Goal: Information Seeking & Learning: Learn about a topic

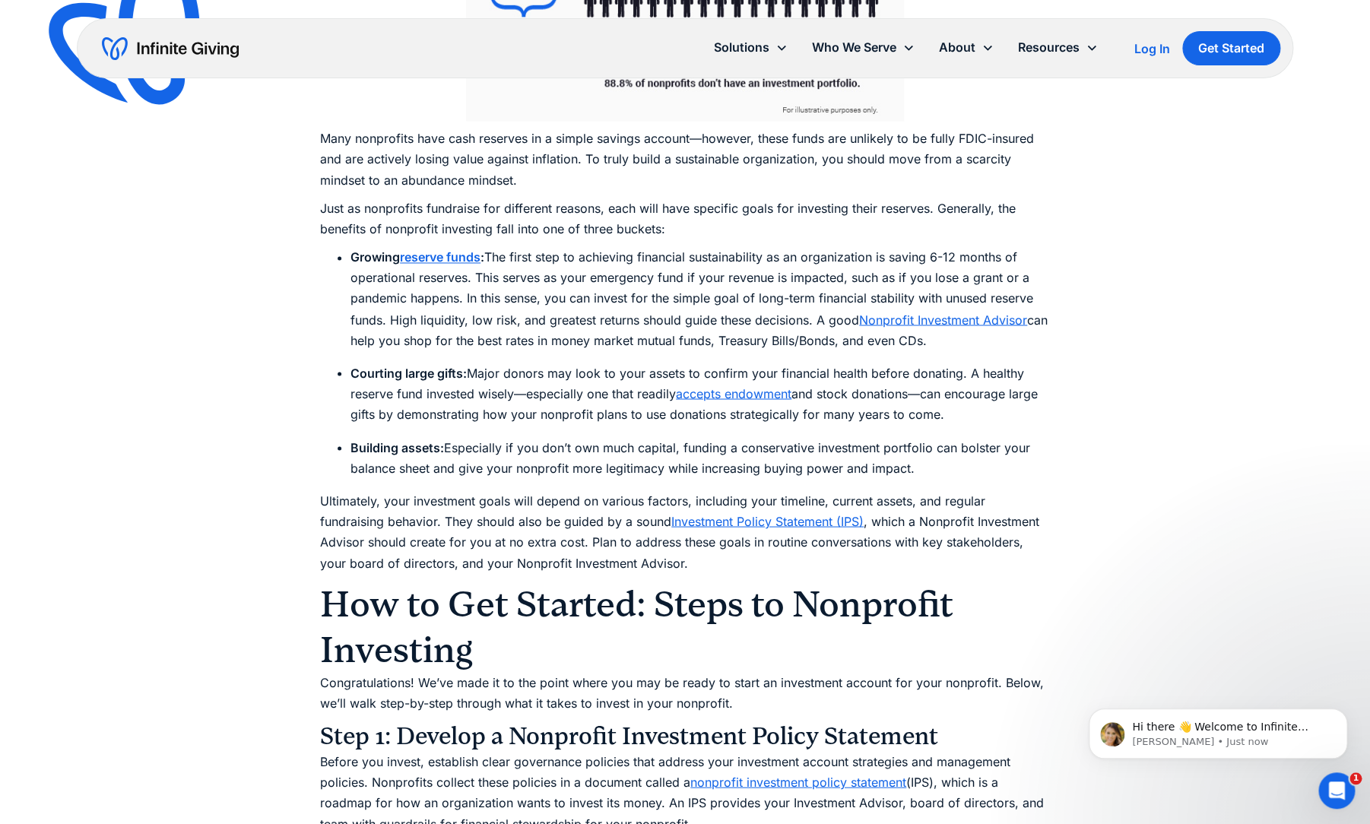
scroll to position [3789, 0]
click at [728, 513] on link "Investment Policy Statement (IPS)" at bounding box center [767, 520] width 192 height 15
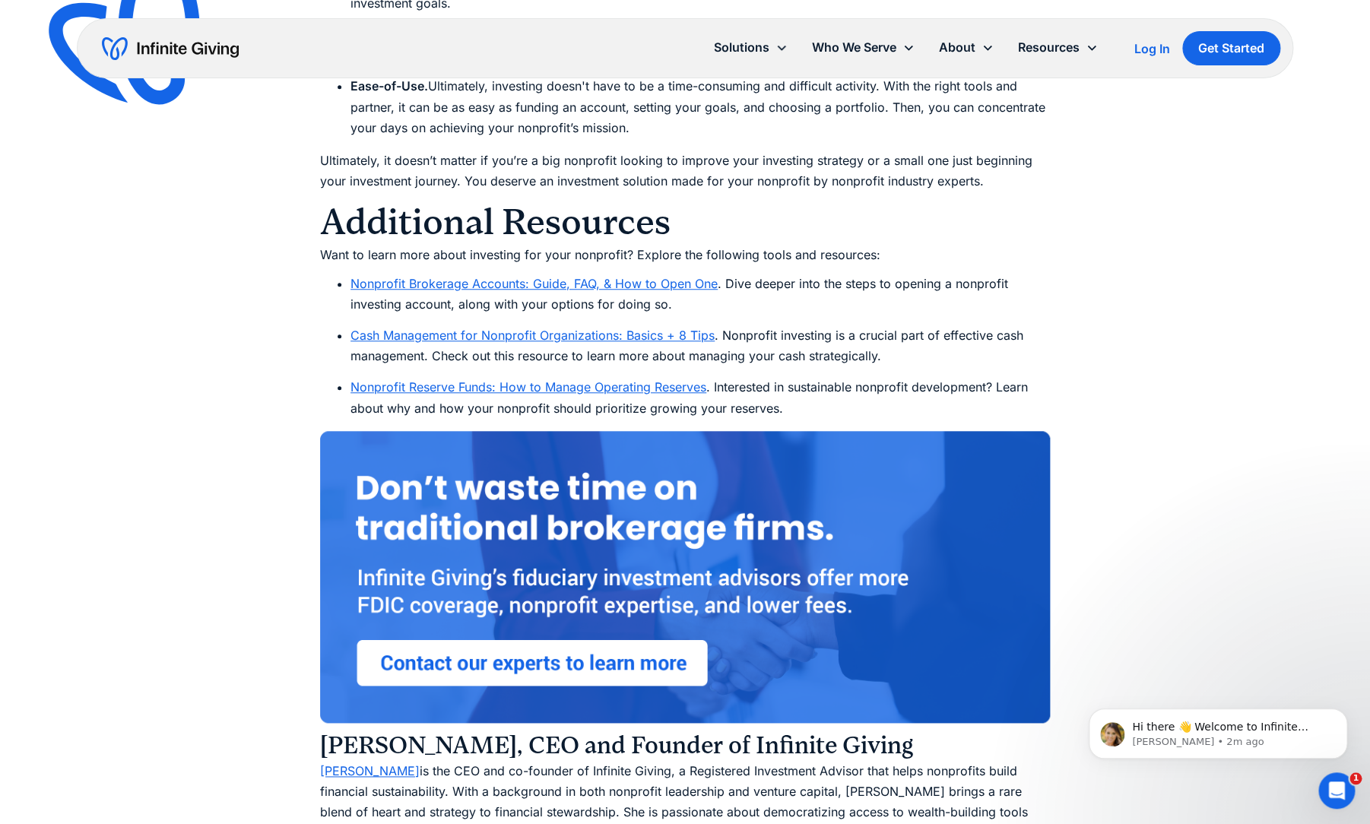
scroll to position [11405, 0]
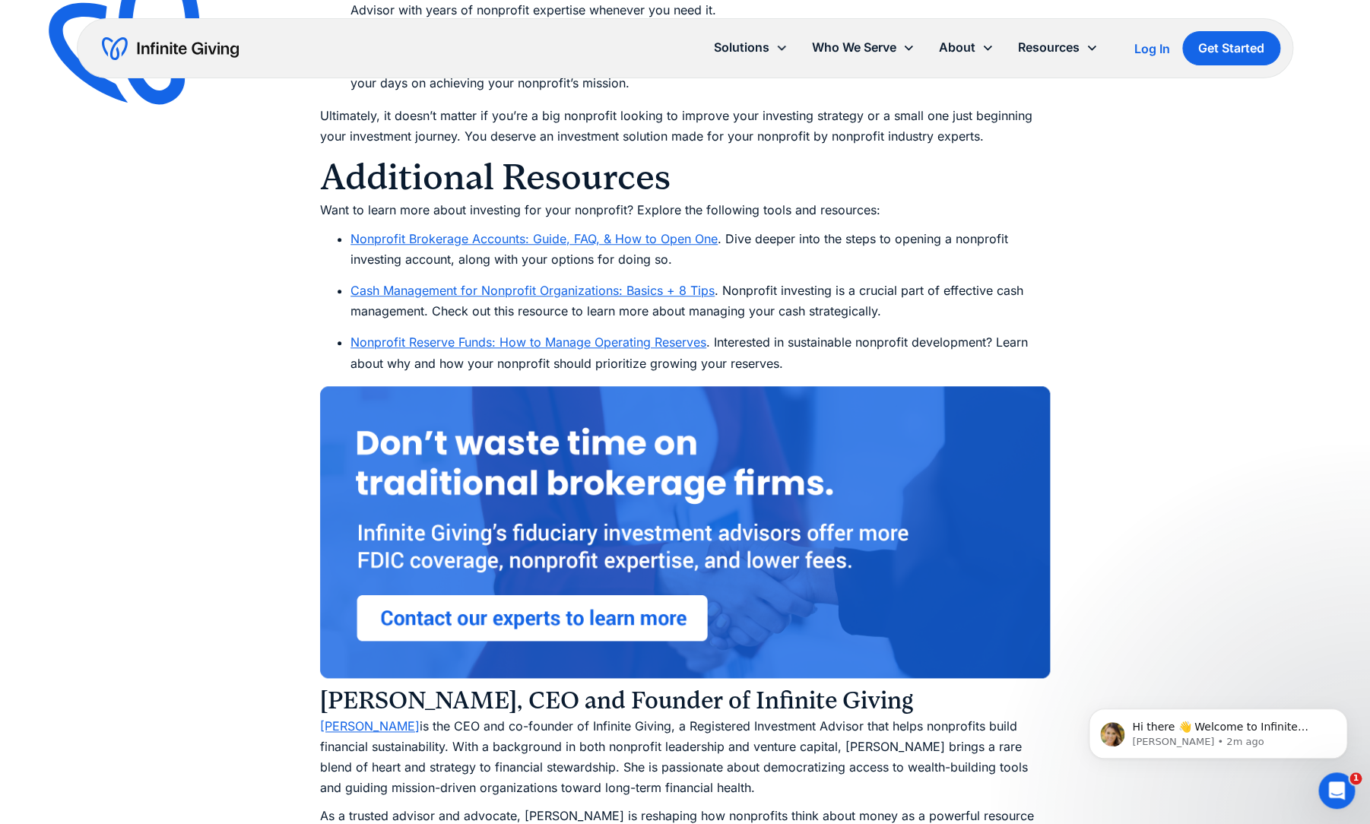
click at [496, 336] on link "Nonprofit Reserve Funds: How to Manage Operating Reserves" at bounding box center [529, 342] width 356 height 15
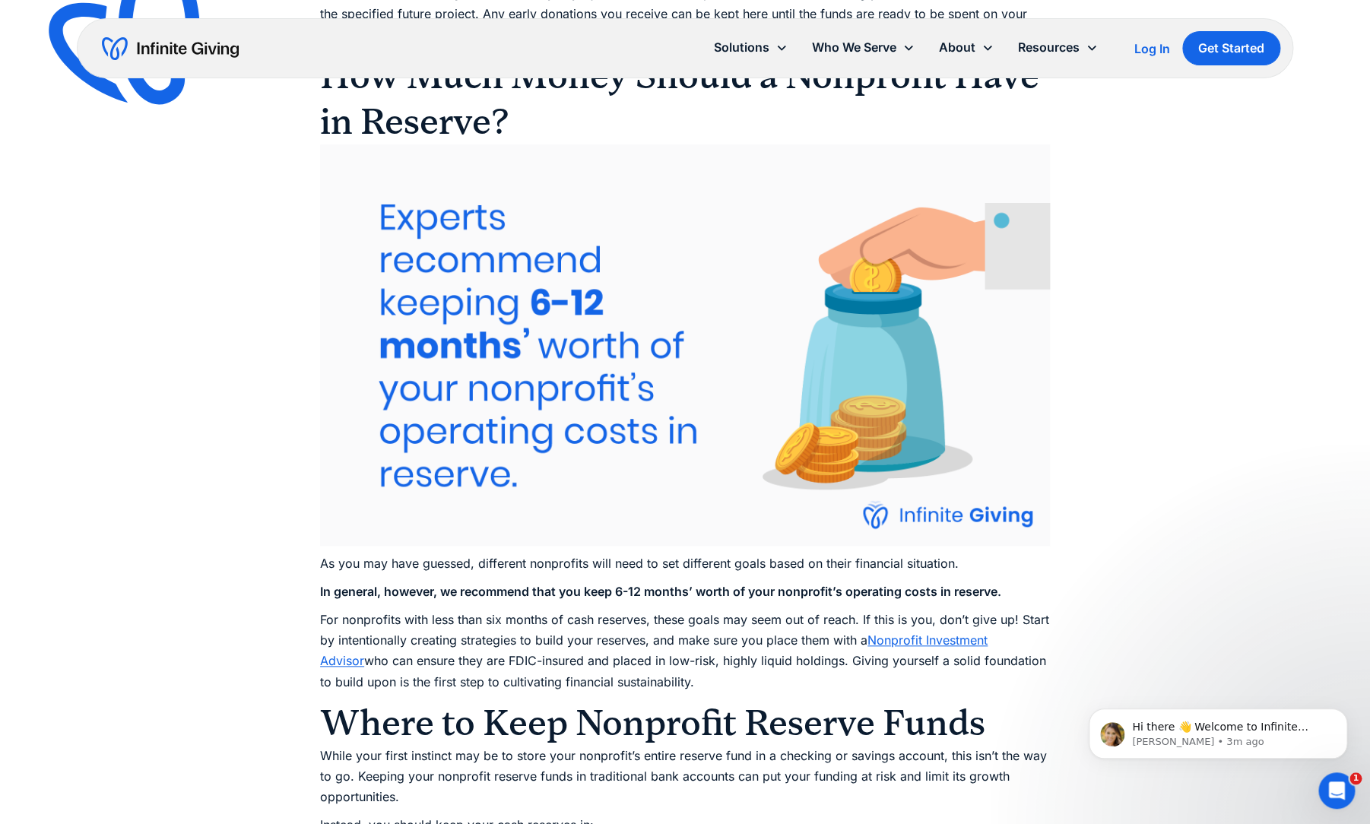
scroll to position [3053, 0]
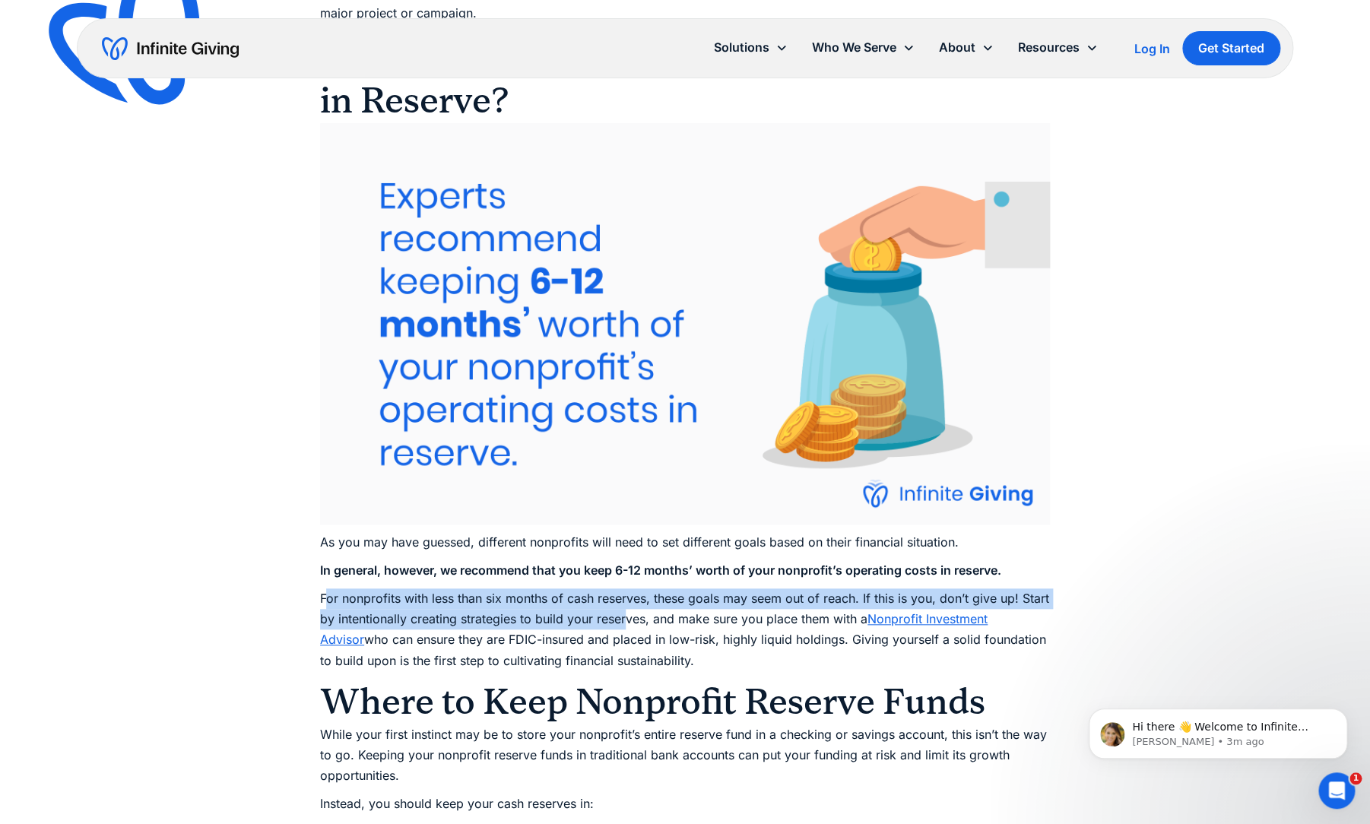
drag, startPoint x: 325, startPoint y: 620, endPoint x: 622, endPoint y: 650, distance: 298.1
click at [624, 650] on p "For nonprofits with less than six months of cash reserves, these goals may seem…" at bounding box center [685, 630] width 730 height 83
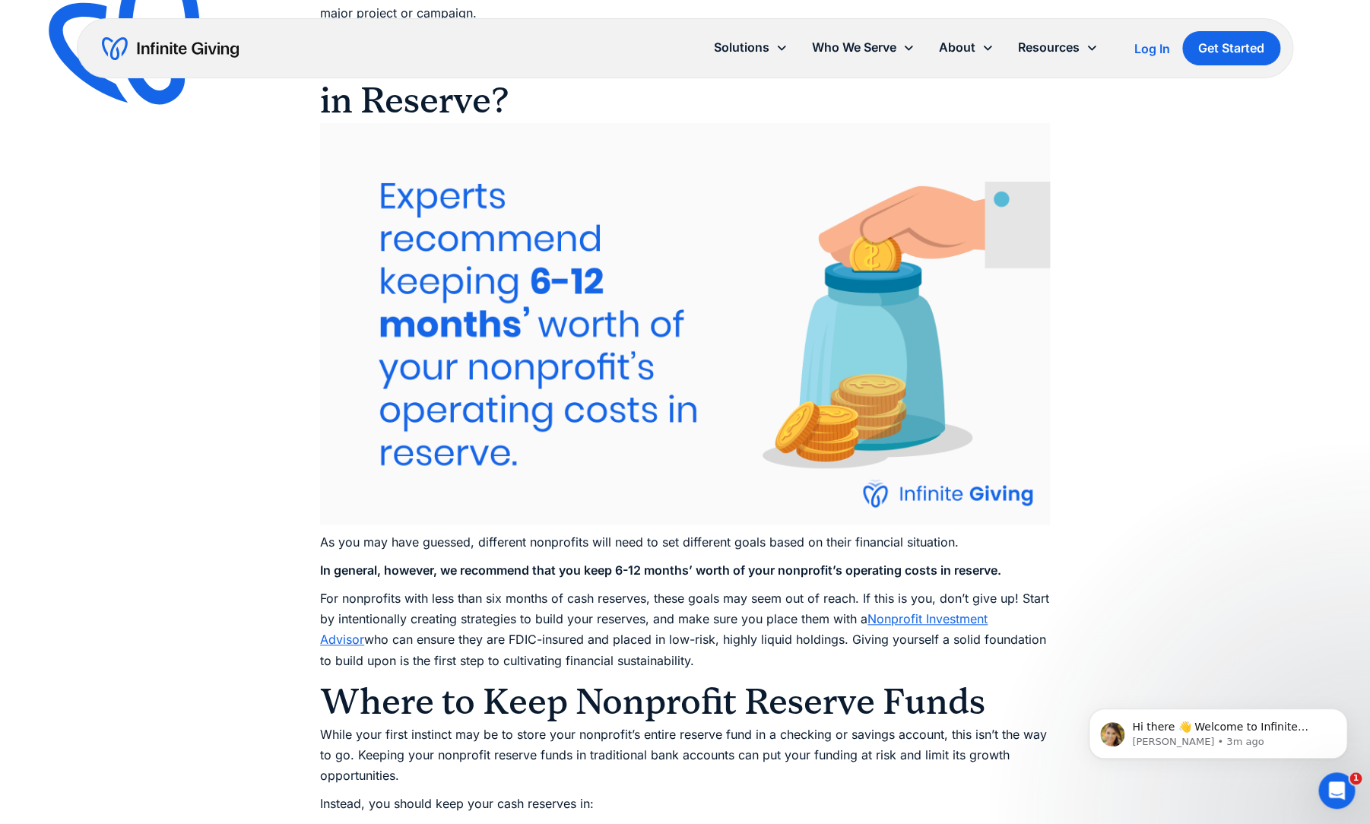
click at [621, 651] on p "For nonprofits with less than six months of cash reserves, these goals may seem…" at bounding box center [685, 630] width 730 height 83
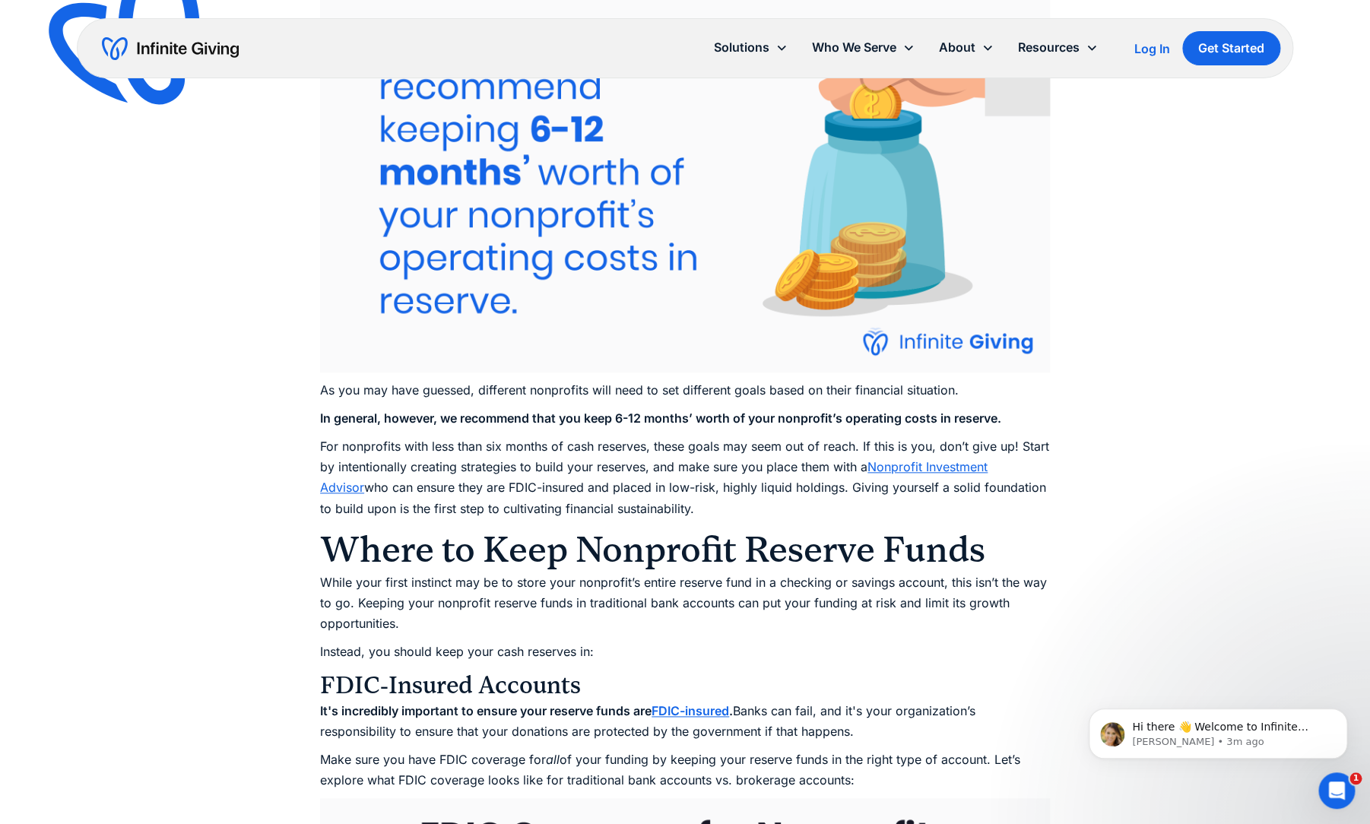
scroll to position [3209, 0]
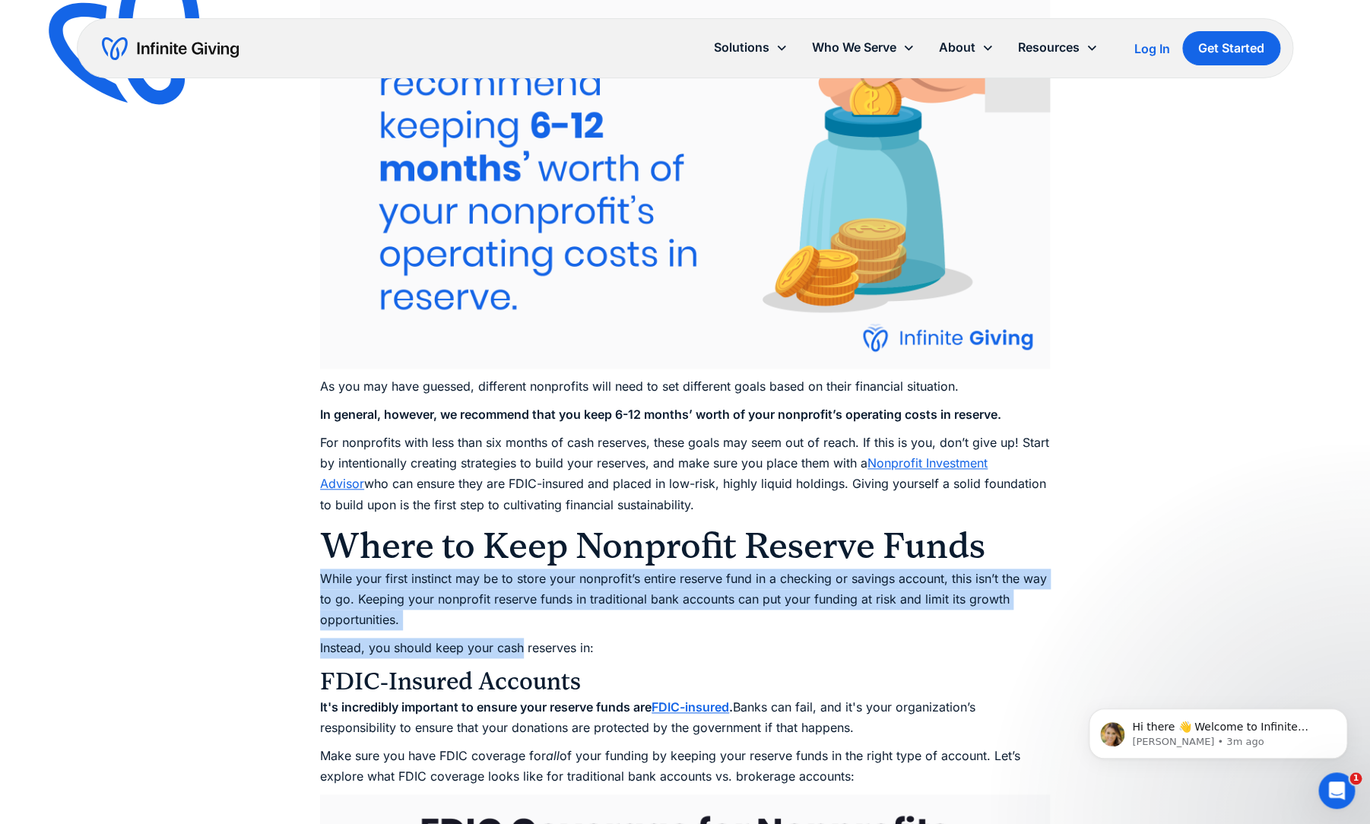
drag, startPoint x: 325, startPoint y: 602, endPoint x: 522, endPoint y: 670, distance: 209.0
click at [522, 659] on p "Instead, you should keep your cash reserves in:" at bounding box center [685, 648] width 730 height 21
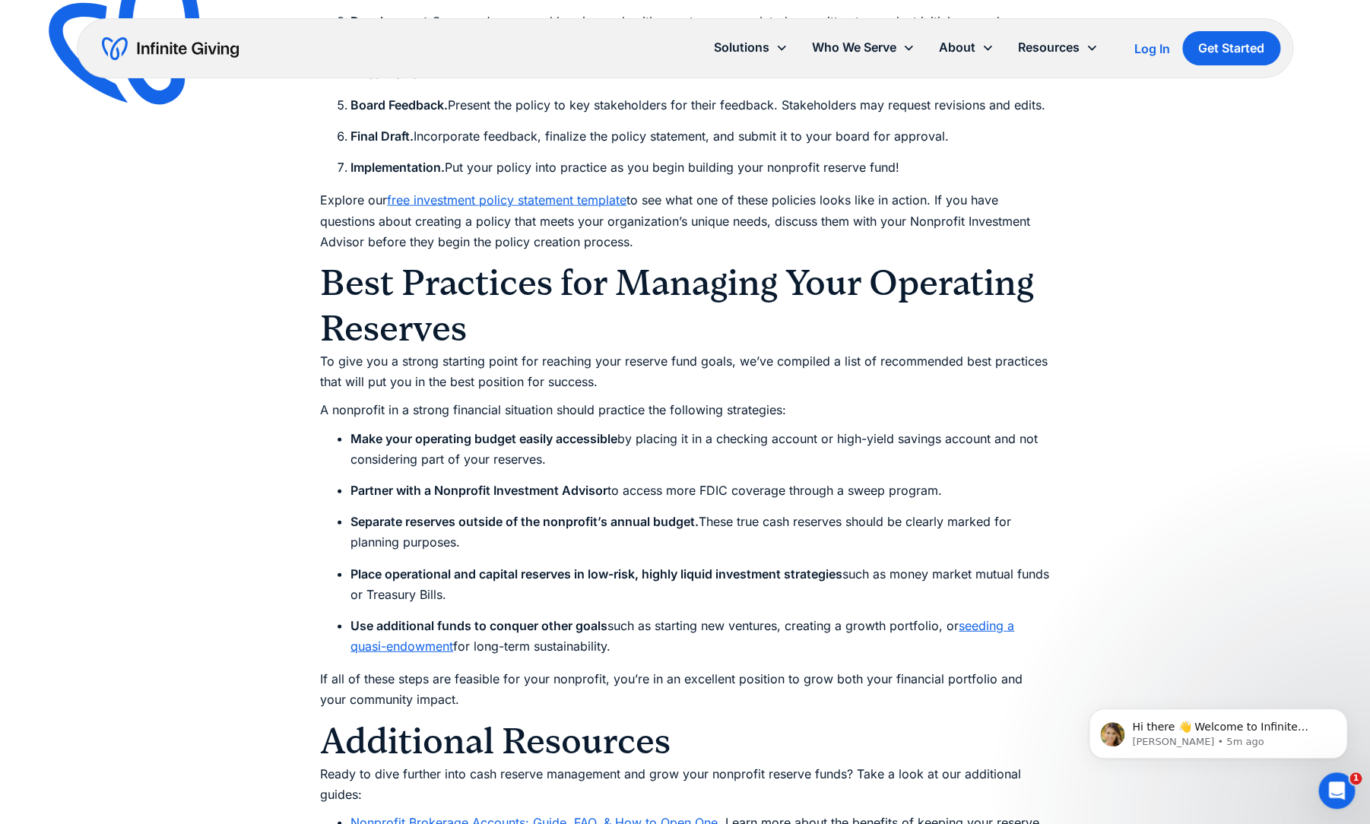
scroll to position [7048, 0]
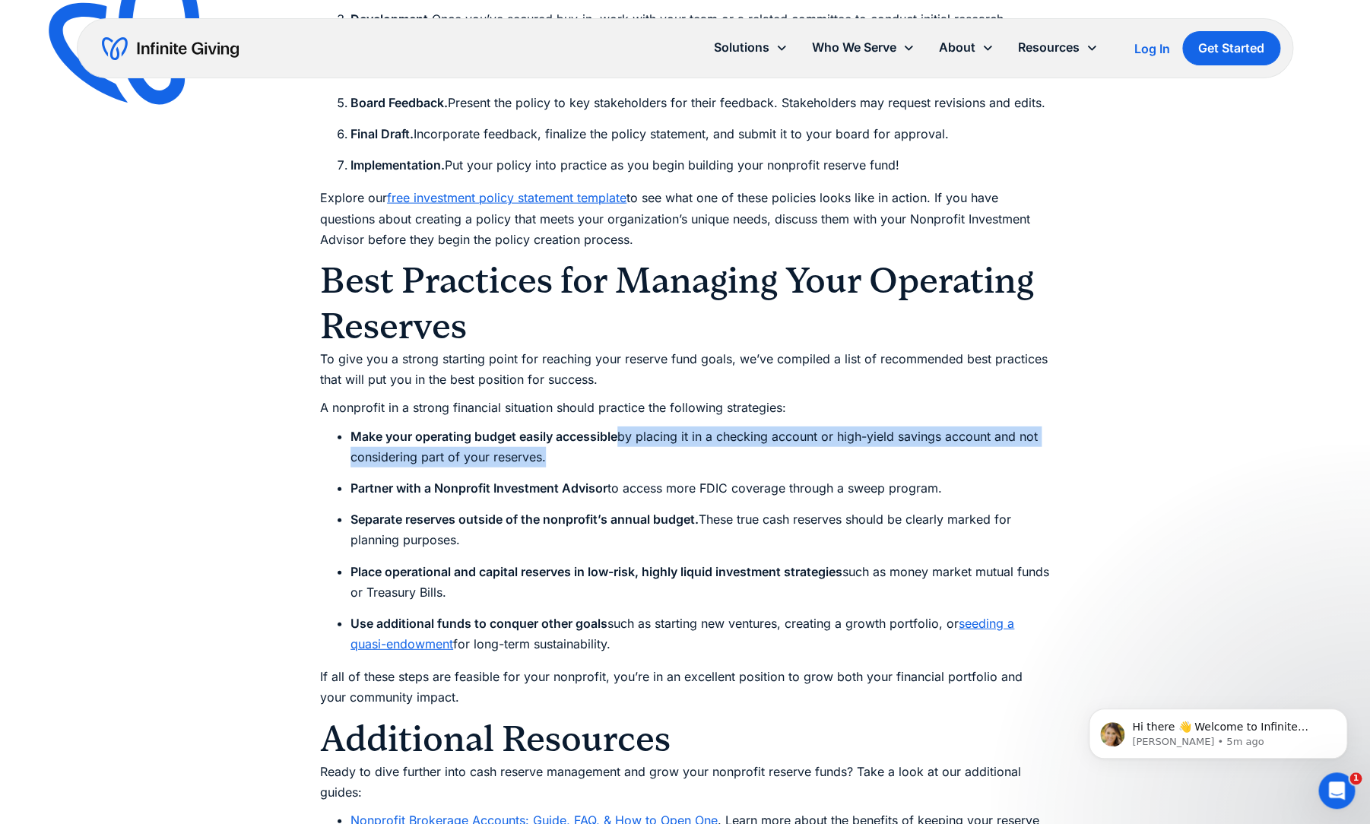
drag, startPoint x: 627, startPoint y: 484, endPoint x: 629, endPoint y: 496, distance: 12.4
click at [629, 468] on li "Make your operating budget easily accessible by placing it in a checking accoun…" at bounding box center [701, 447] width 700 height 41
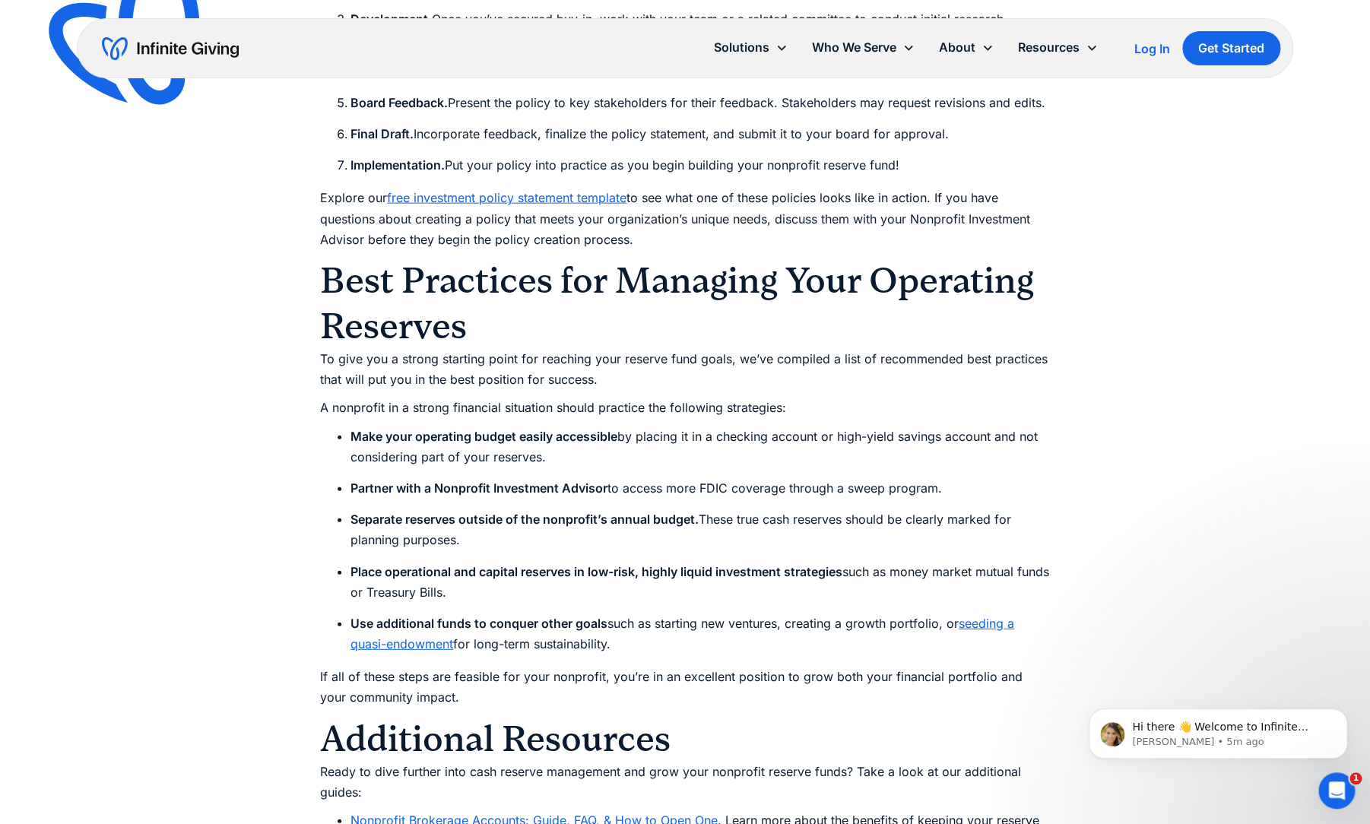
click at [629, 468] on li "Make your operating budget easily accessible by placing it in a checking accoun…" at bounding box center [701, 447] width 700 height 41
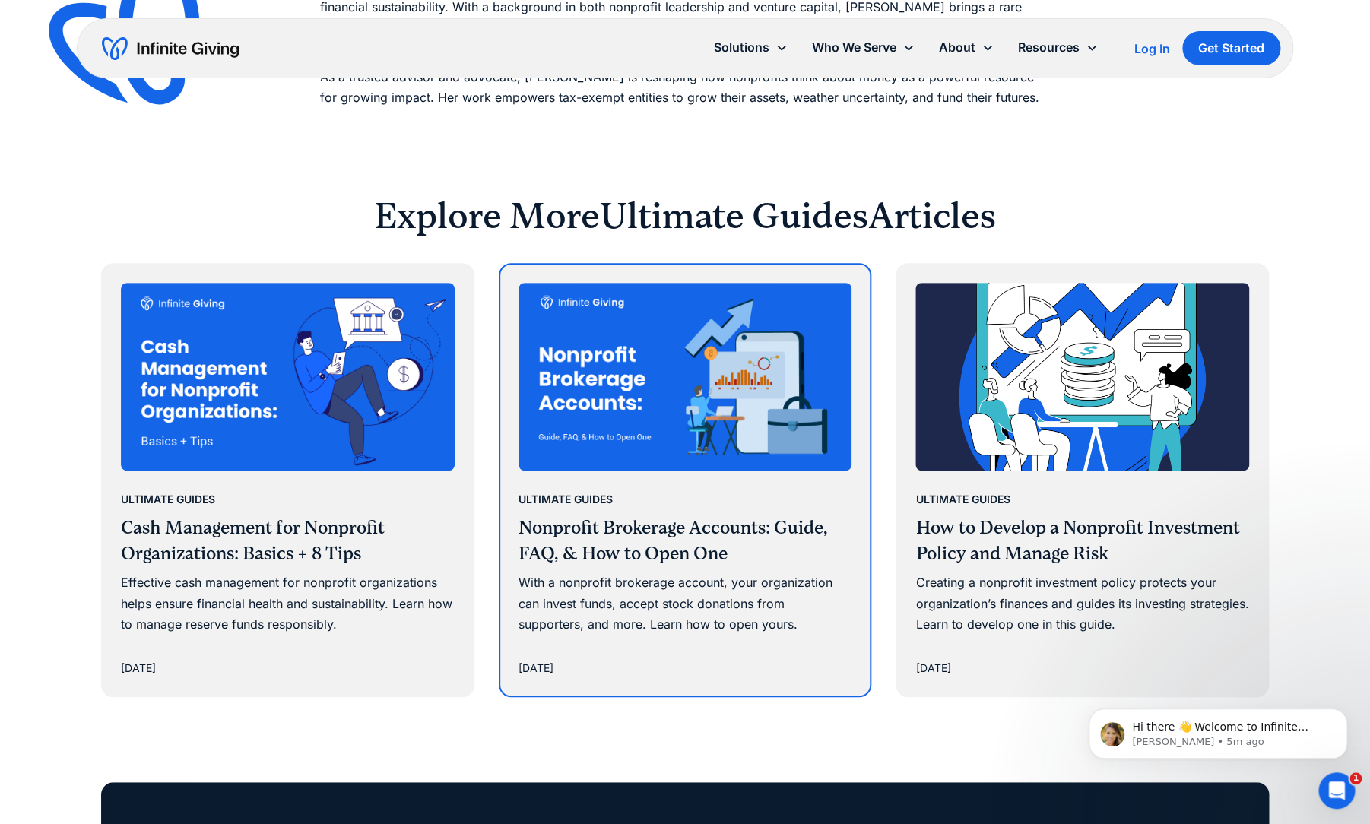
scroll to position [8372, 0]
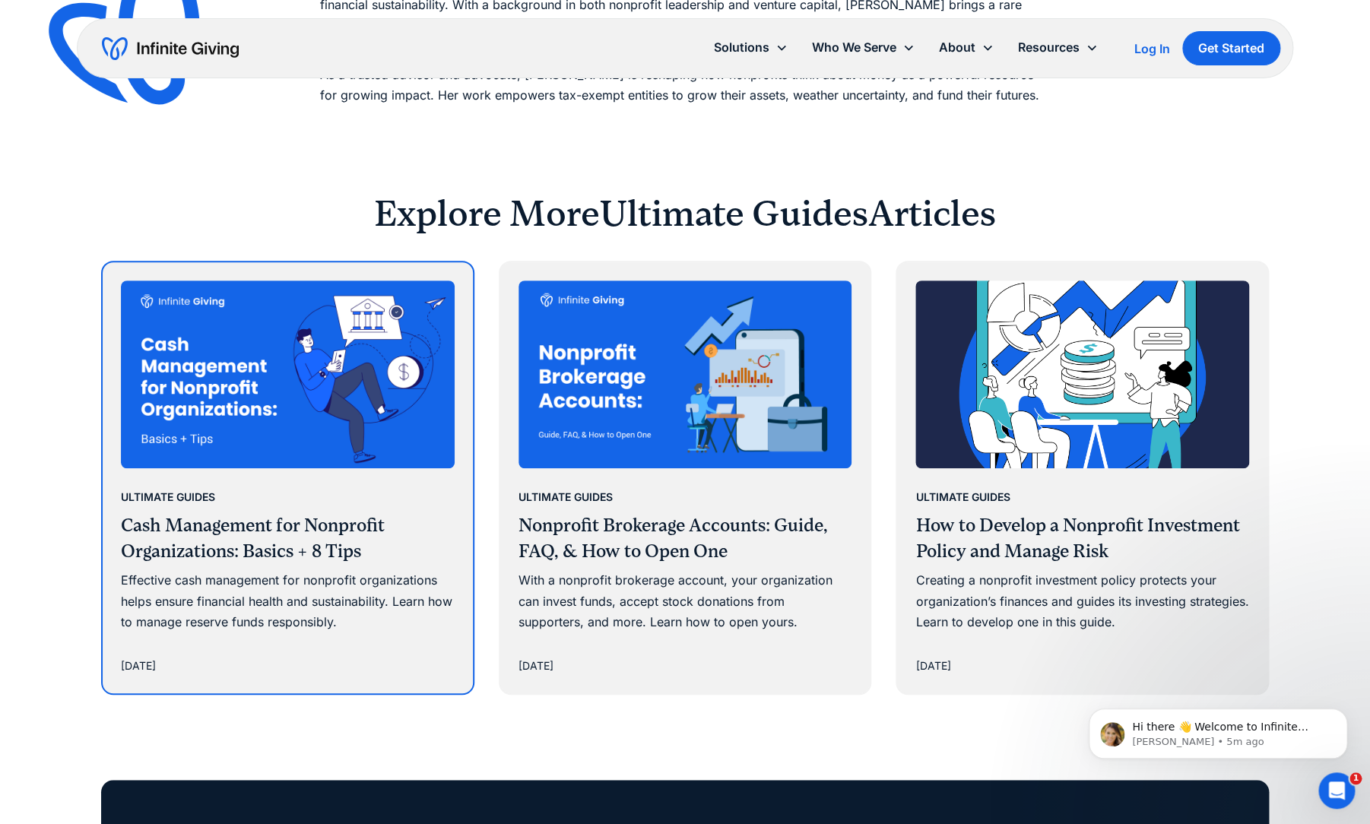
click at [298, 564] on h3 "Cash Management for Nonprofit Organizations: Basics + 8 Tips" at bounding box center [288, 538] width 334 height 51
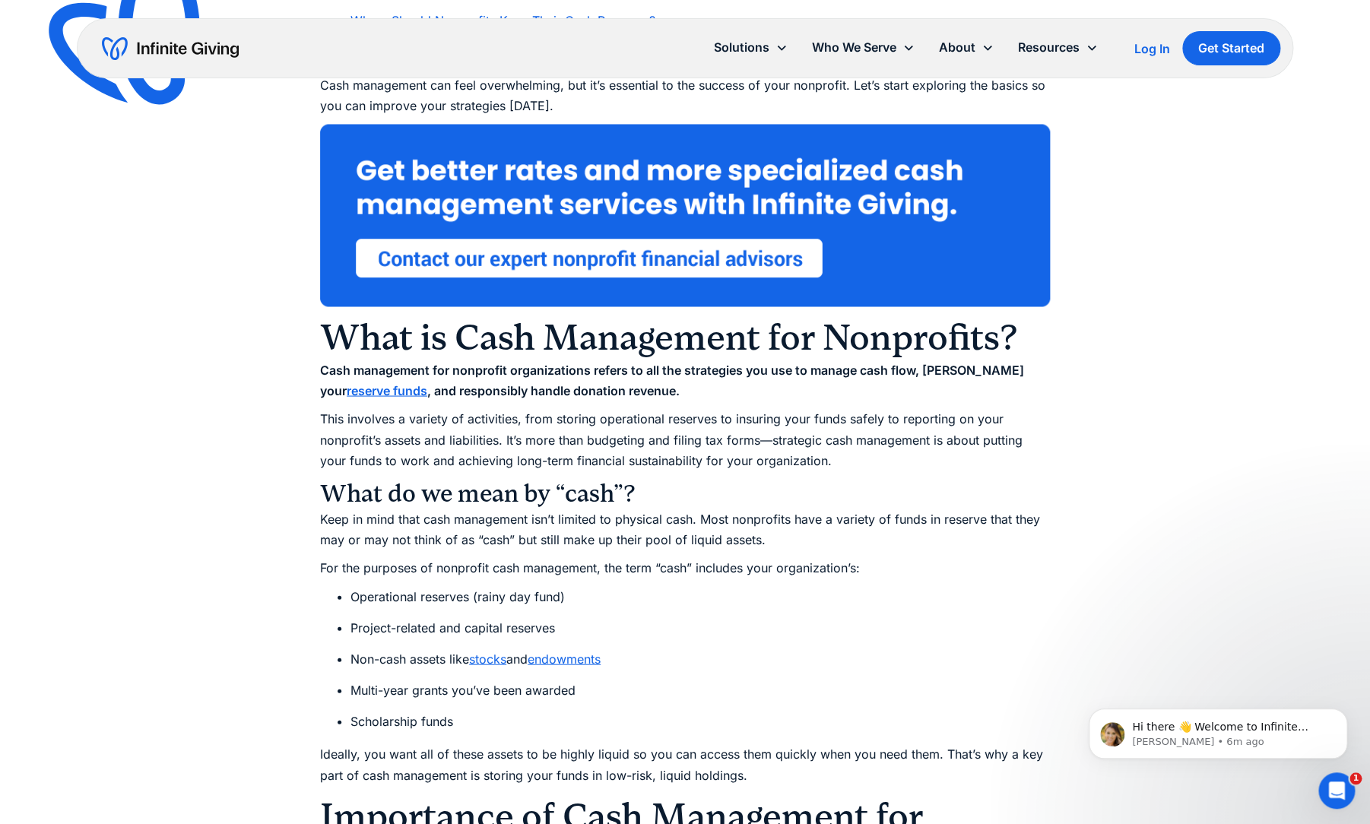
scroll to position [1151, 0]
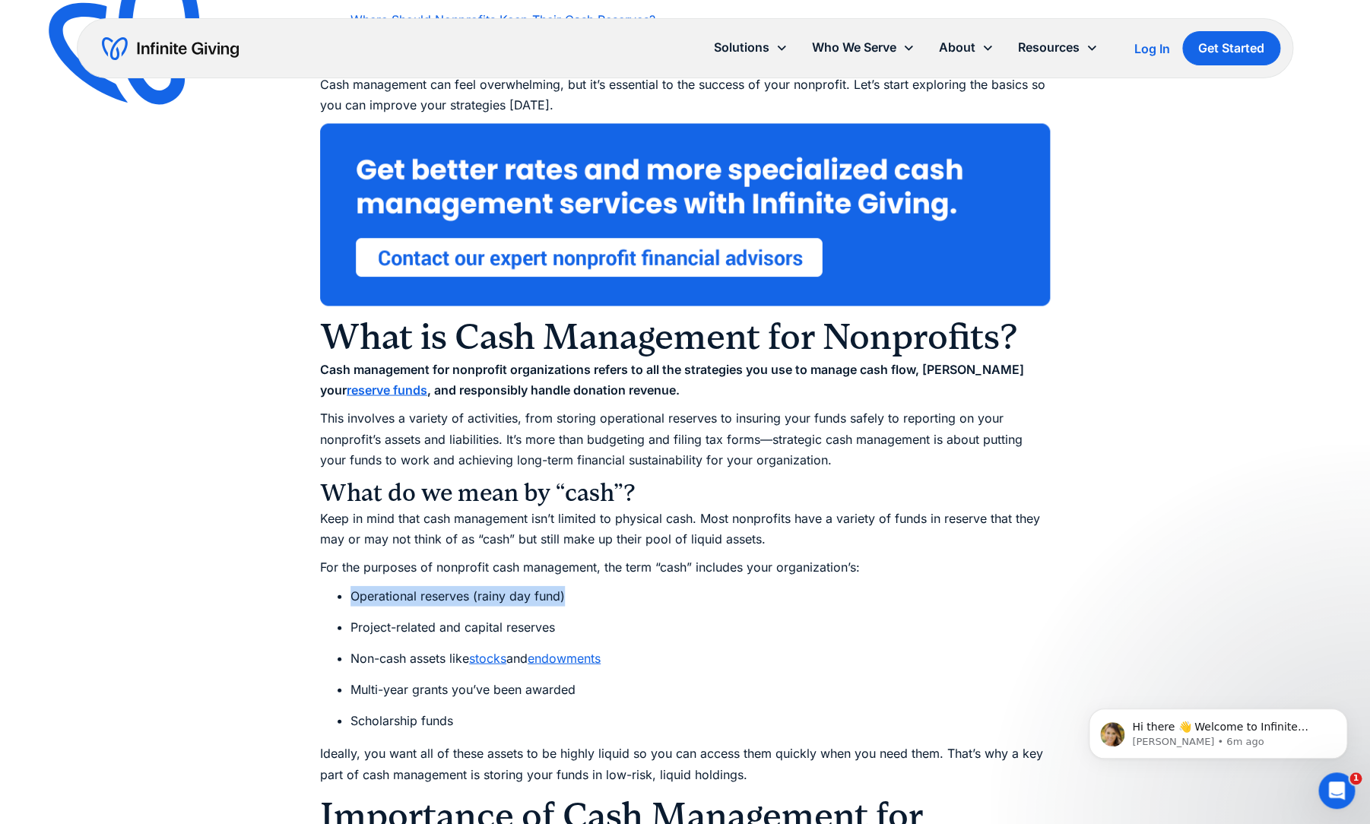
drag, startPoint x: 354, startPoint y: 596, endPoint x: 577, endPoint y: 607, distance: 223.1
click at [577, 606] on li "Operational reserves (rainy day fund)" at bounding box center [701, 596] width 700 height 21
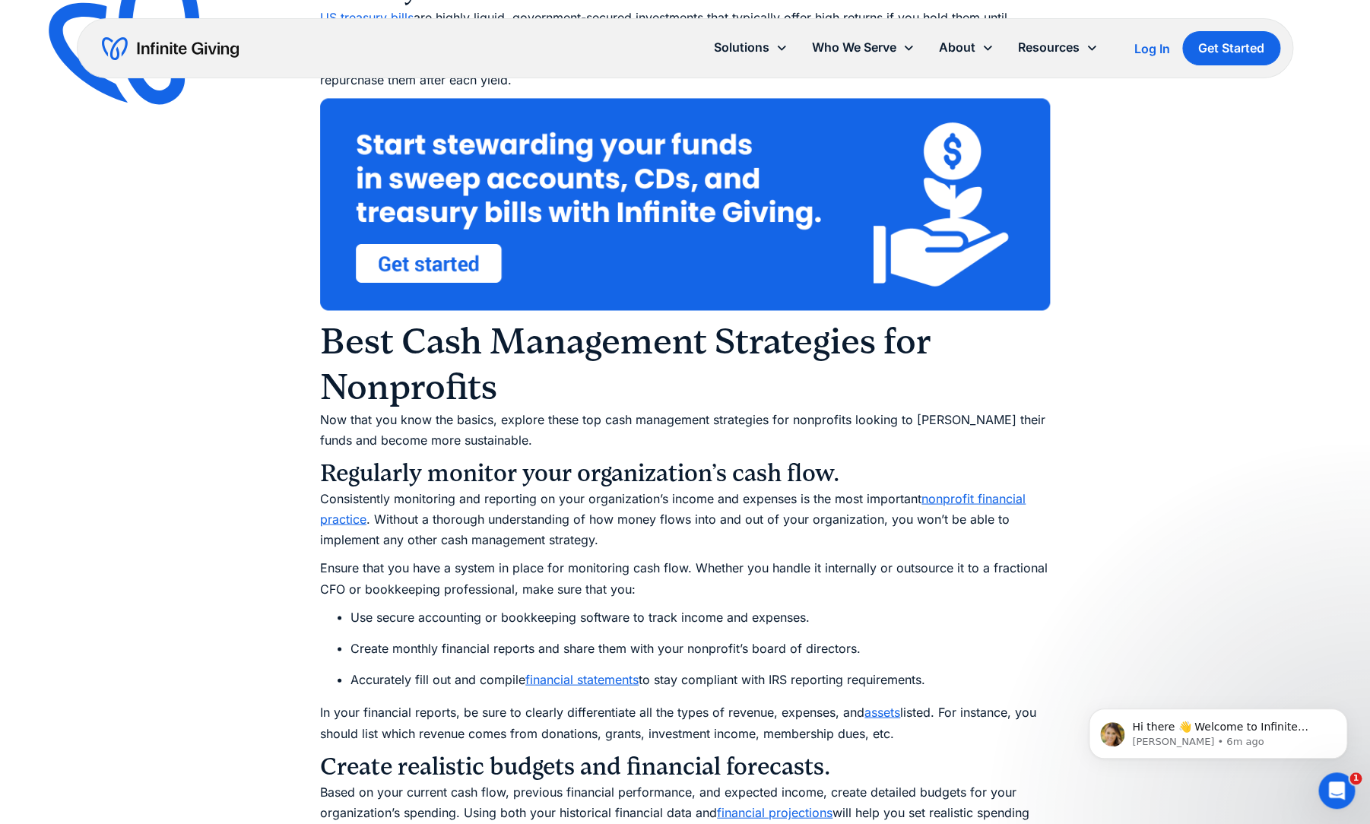
scroll to position [3798, 0]
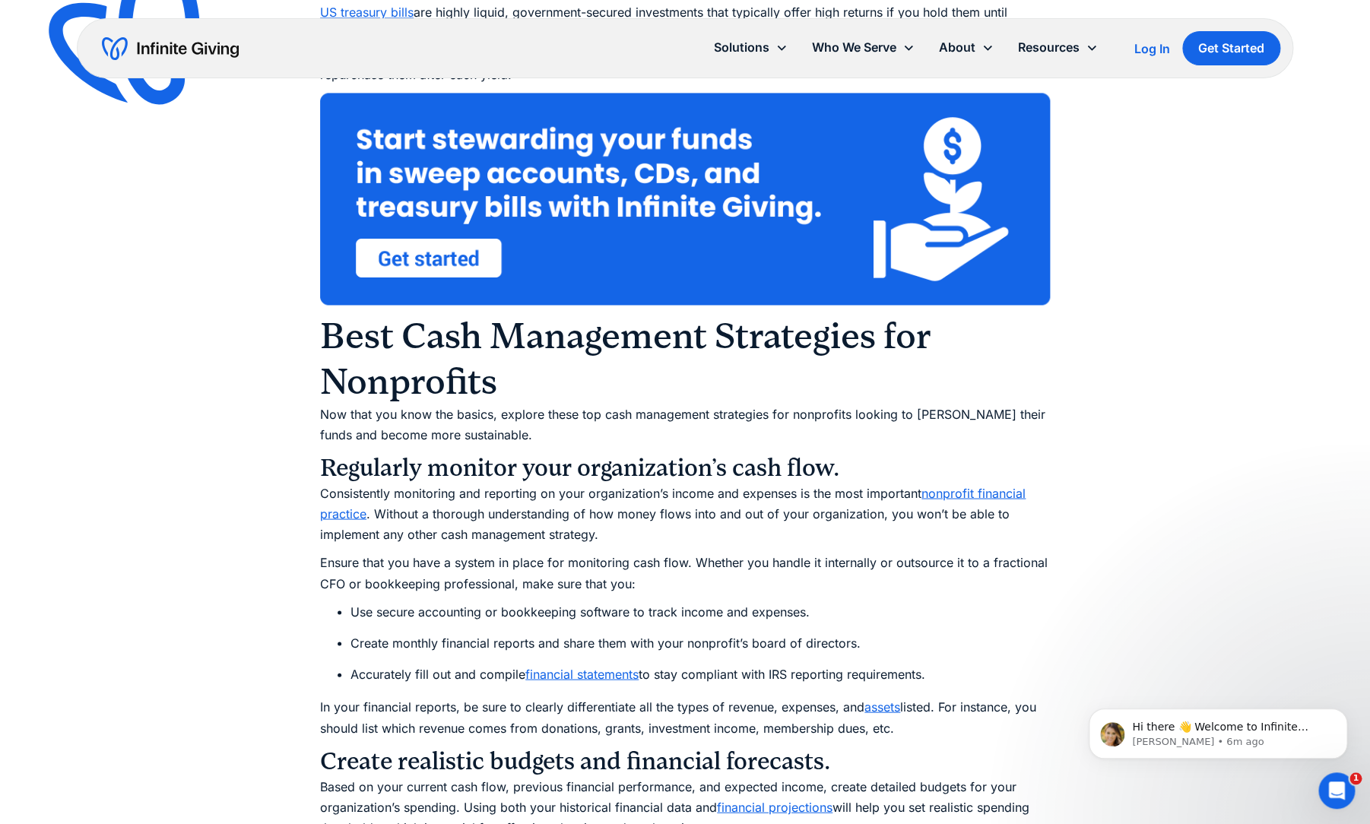
drag, startPoint x: 411, startPoint y: 494, endPoint x: 435, endPoint y: 690, distance: 197.6
click at [435, 690] on div "As donation revenue declines for nonprofits across the board, it’s more importa…" at bounding box center [685, 684] width 730 height 7145
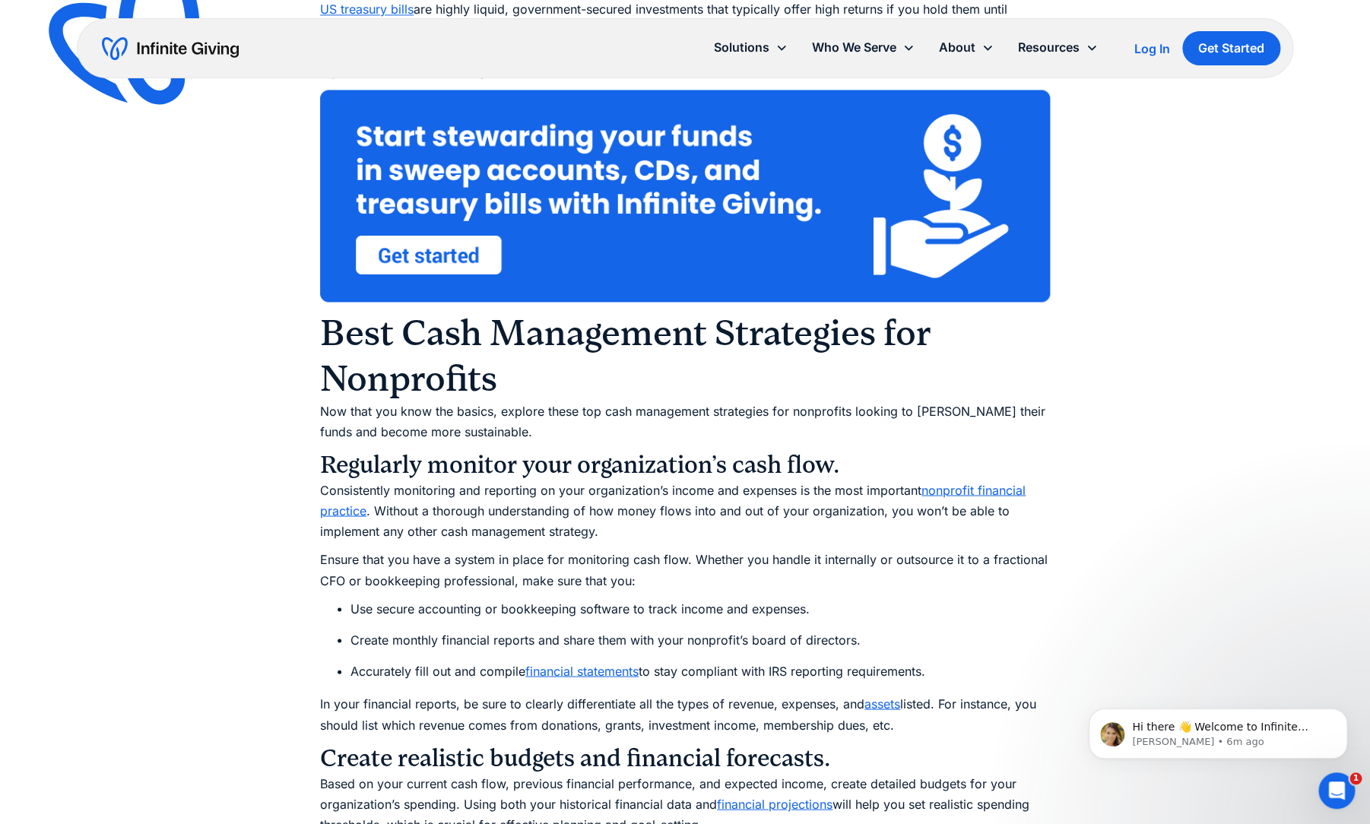
click at [435, 690] on div "As donation revenue declines for nonprofits across the board, it’s more importa…" at bounding box center [685, 681] width 730 height 7145
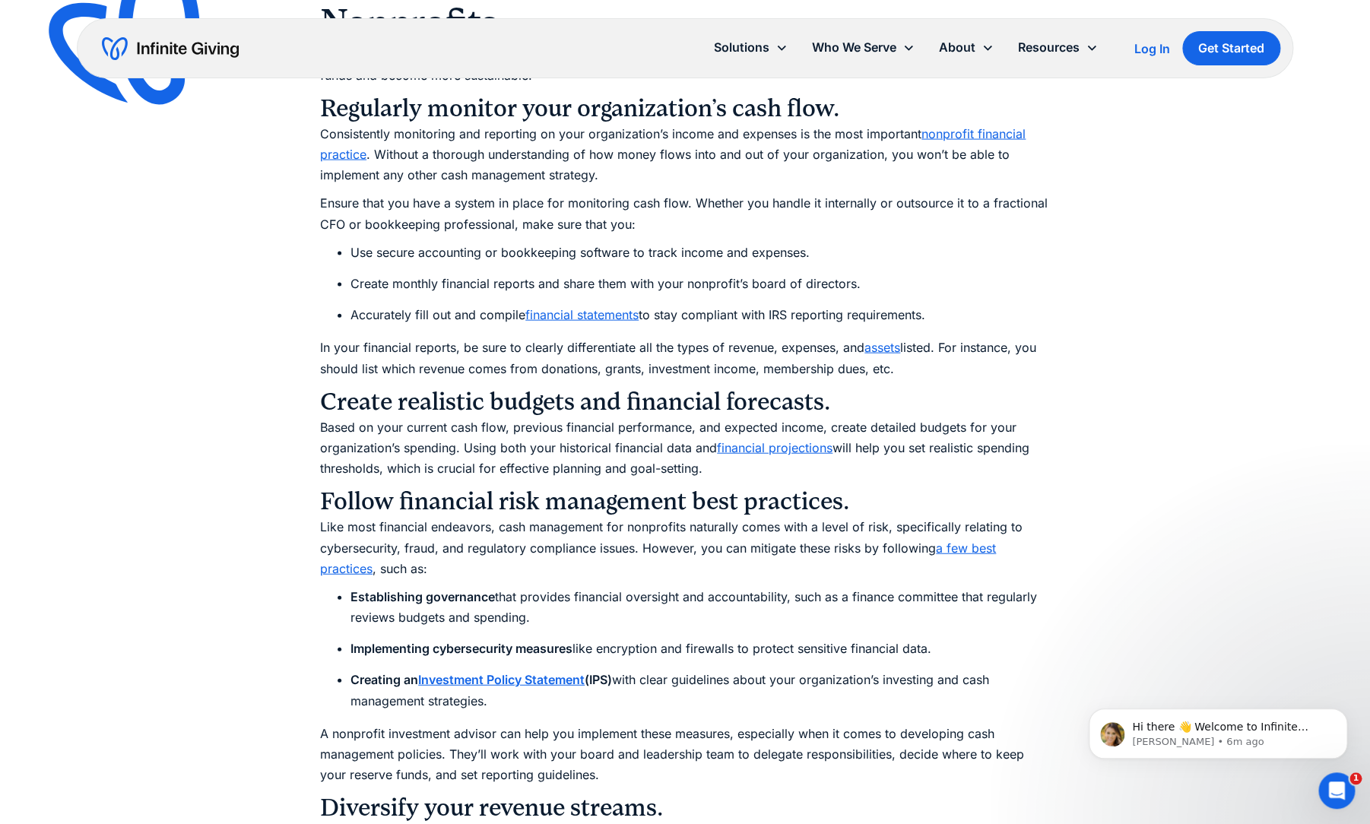
scroll to position [4162, 0]
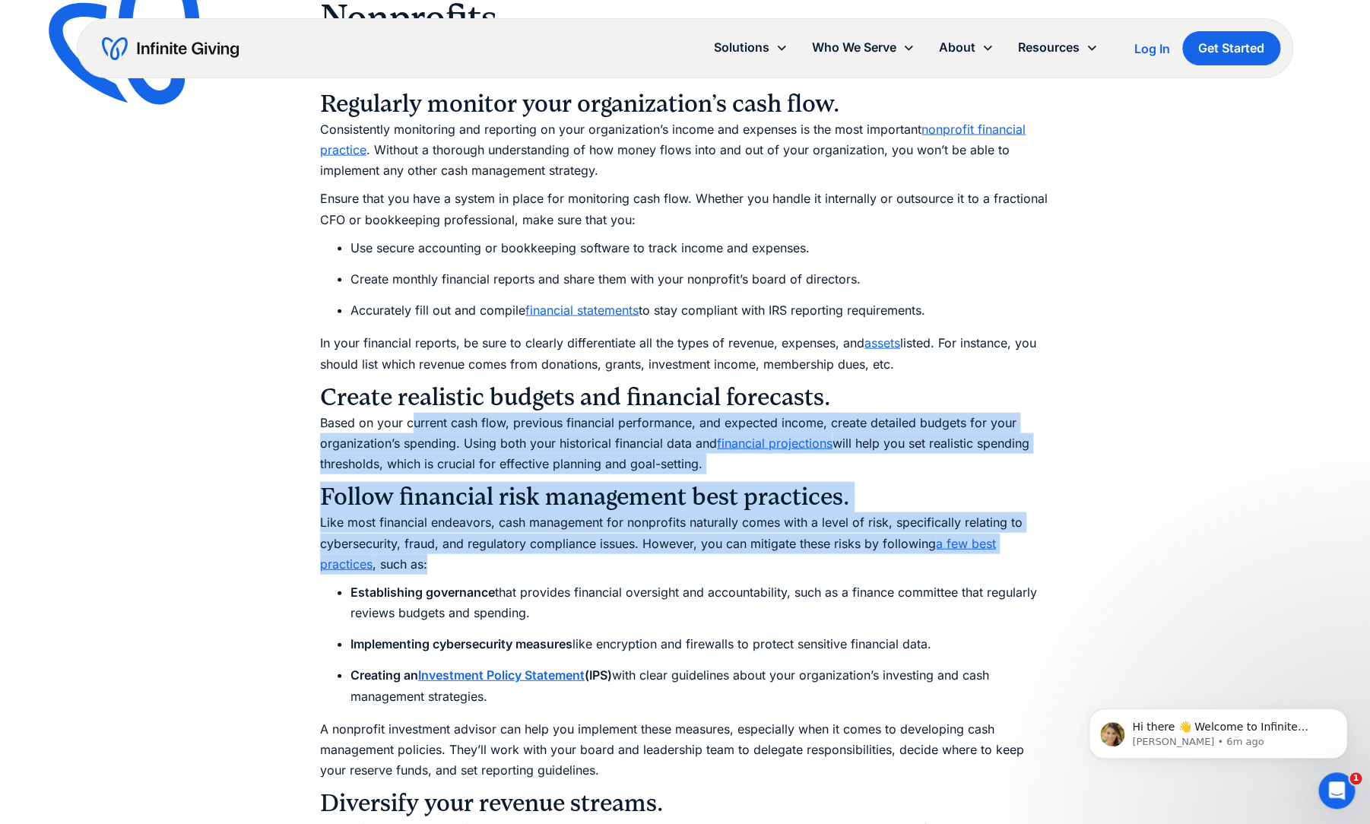
drag, startPoint x: 411, startPoint y: 424, endPoint x: 441, endPoint y: 571, distance: 150.6
click at [441, 571] on div "As donation revenue declines for nonprofits across the board, it’s more importa…" at bounding box center [685, 320] width 730 height 7145
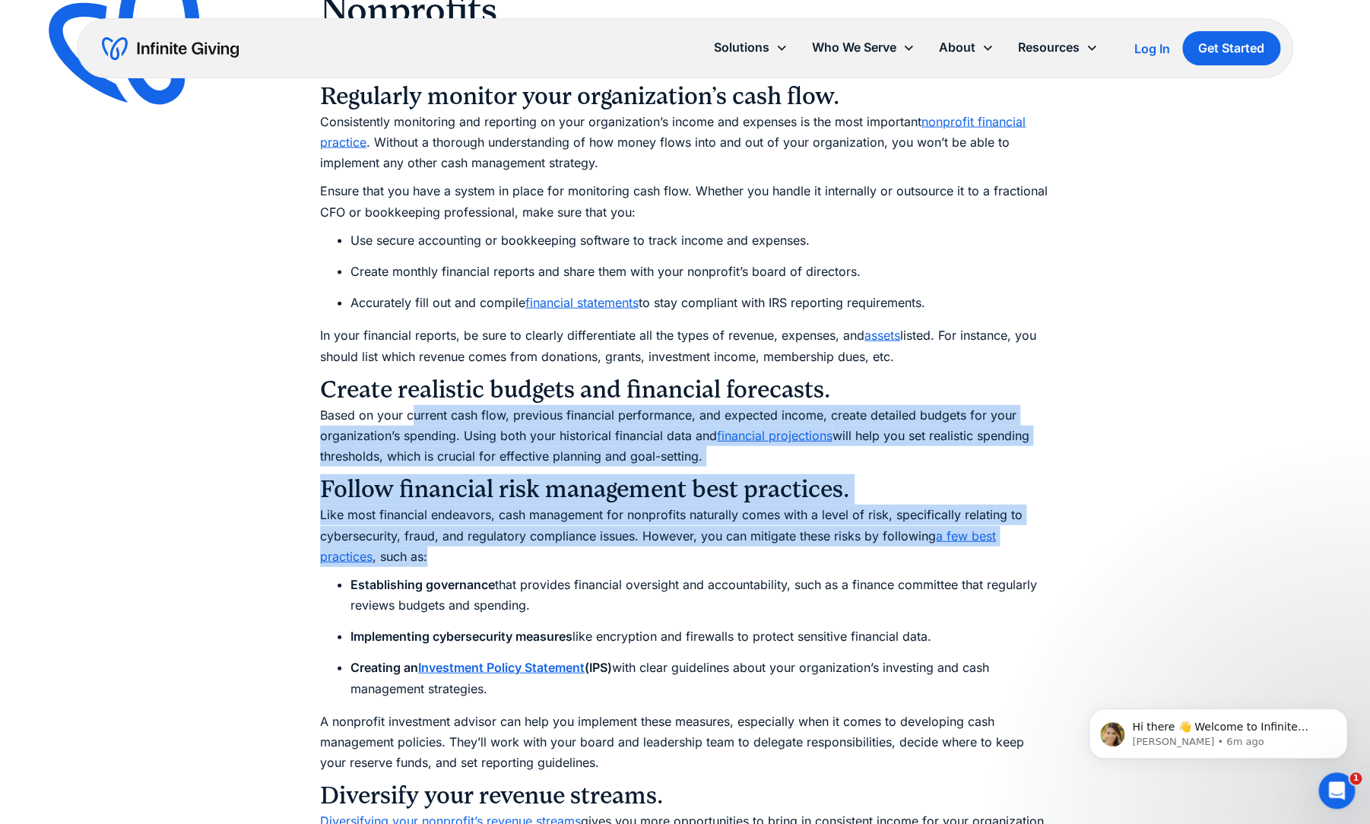
click at [441, 571] on div "As donation revenue declines for nonprofits across the board, it’s more importa…" at bounding box center [685, 313] width 730 height 7145
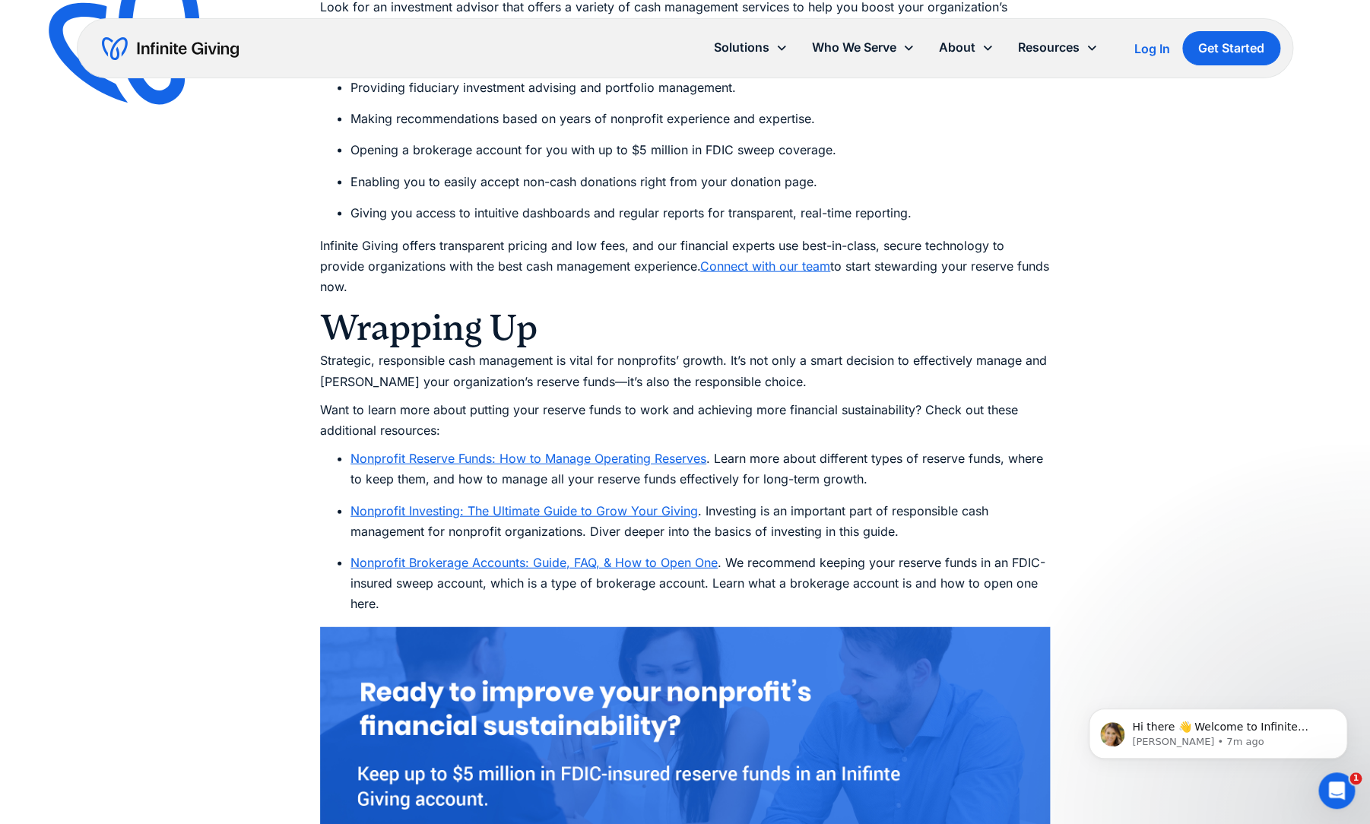
scroll to position [6969, 0]
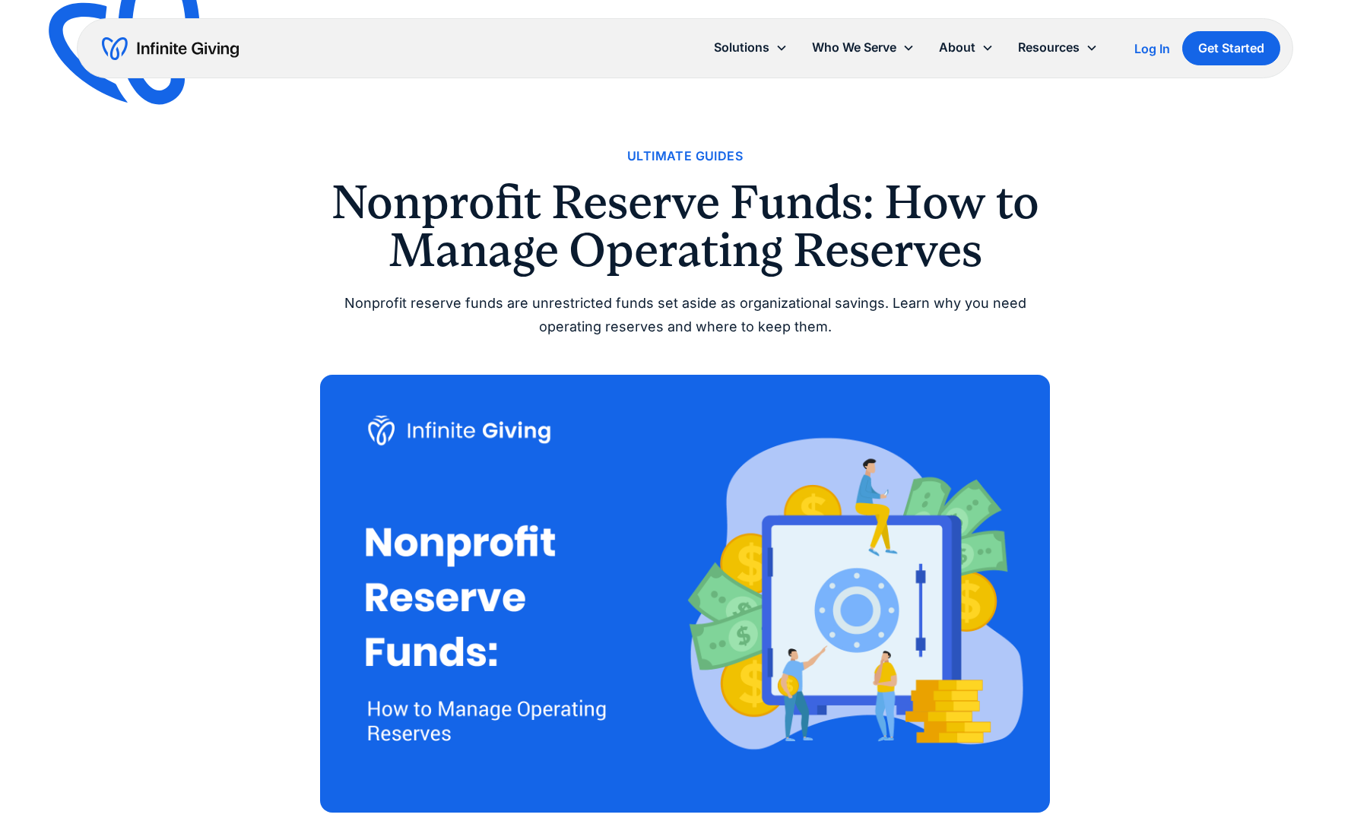
scroll to position [6461, 0]
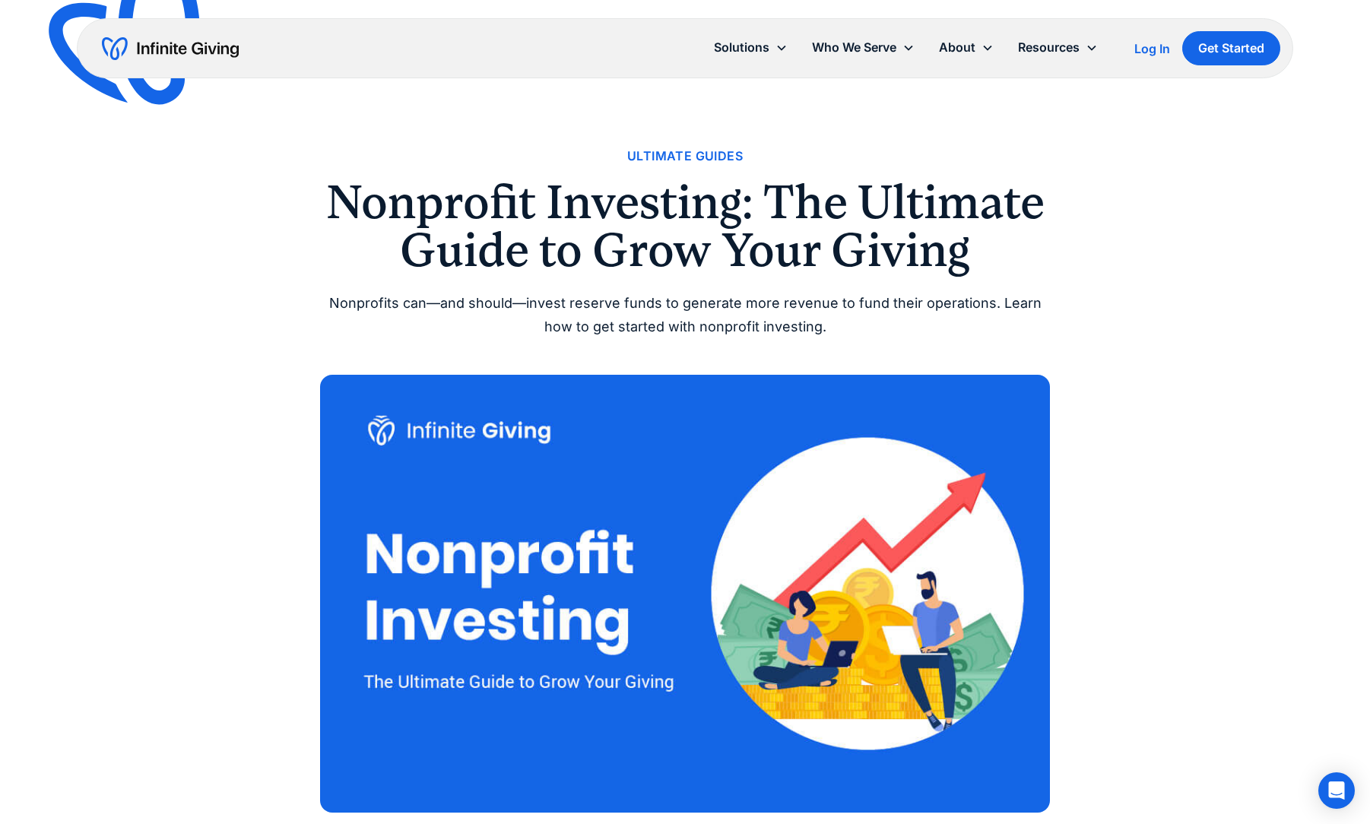
scroll to position [10783, 0]
